Goal: Transaction & Acquisition: Subscribe to service/newsletter

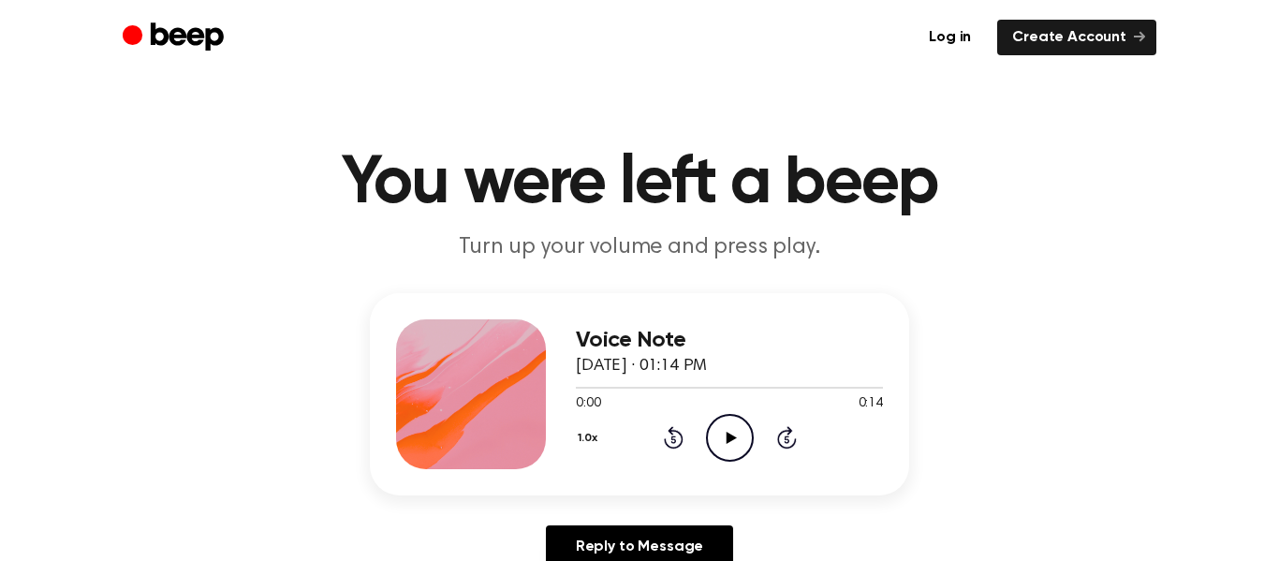
click at [732, 435] on icon at bounding box center [731, 438] width 10 height 12
click at [730, 436] on icon "Pause Audio" at bounding box center [730, 438] width 48 height 48
click at [670, 433] on icon at bounding box center [674, 437] width 20 height 22
click at [738, 436] on icon "Play Audio" at bounding box center [730, 438] width 48 height 48
click at [1040, 37] on link "Create Account" at bounding box center [1077, 38] width 159 height 36
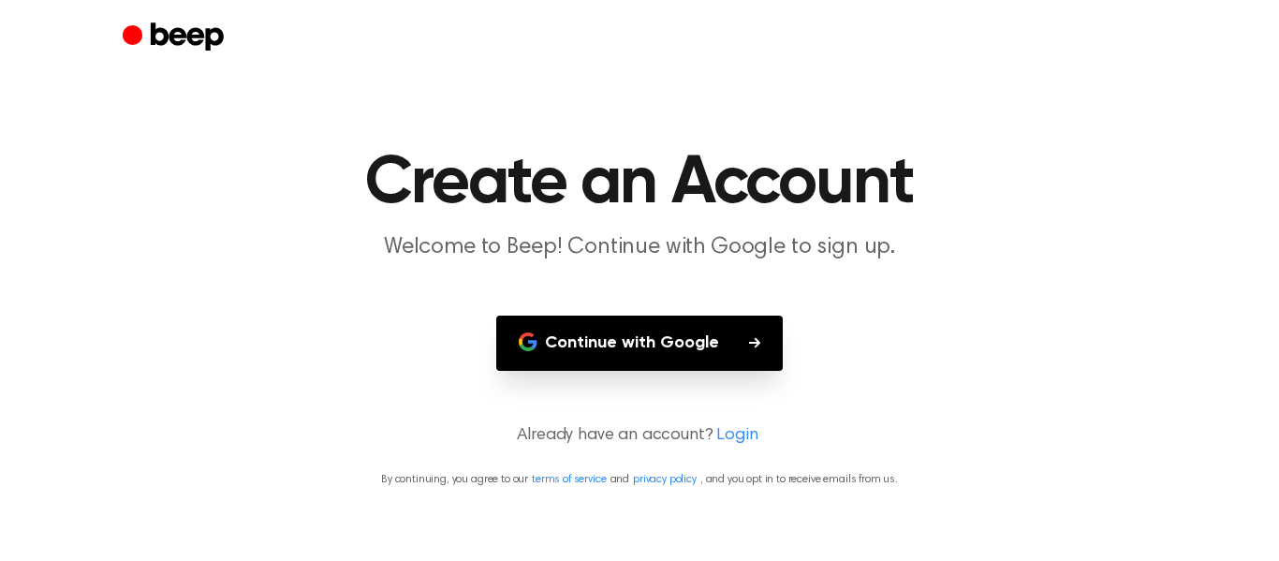
click at [720, 331] on button "Continue with Google" at bounding box center [639, 343] width 287 height 55
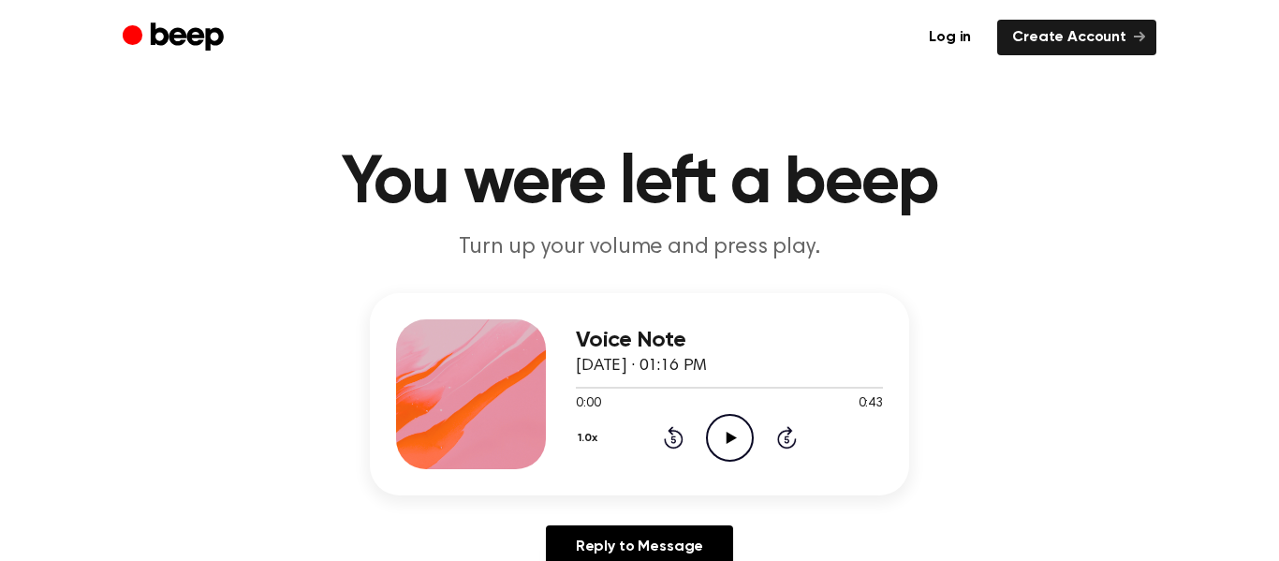
click at [728, 432] on icon "Play Audio" at bounding box center [730, 438] width 48 height 48
